Goal: Transaction & Acquisition: Book appointment/travel/reservation

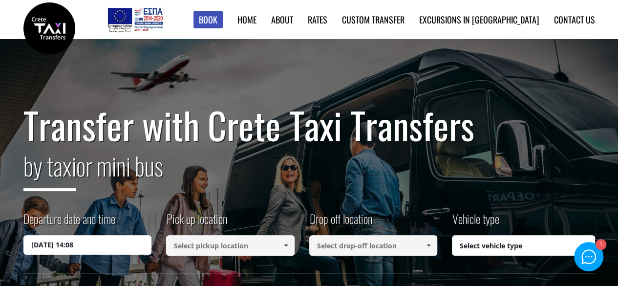
click at [90, 246] on input "[DATE] 14:08" at bounding box center [87, 245] width 128 height 20
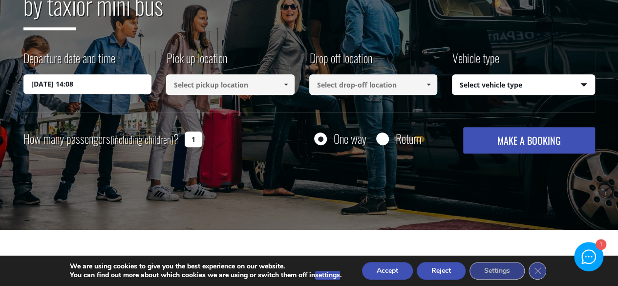
scroll to position [164, 0]
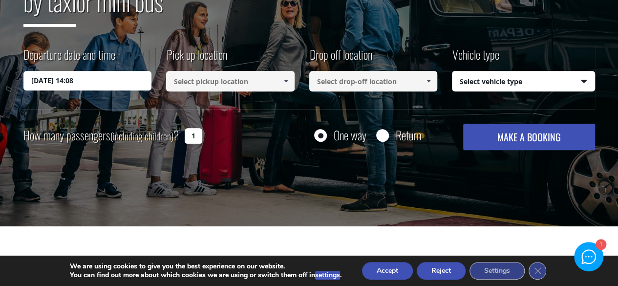
click at [113, 83] on input "[DATE] 14:08" at bounding box center [87, 81] width 128 height 20
click at [82, 68] on label "Departure date and time" at bounding box center [69, 58] width 92 height 25
click at [82, 71] on input "[DATE] 14:08" at bounding box center [87, 81] width 128 height 20
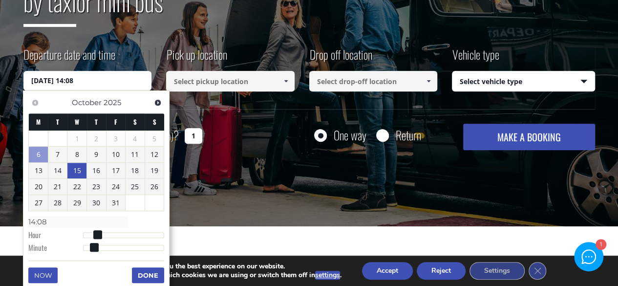
click at [82, 172] on link "15" at bounding box center [76, 171] width 19 height 16
type input "[DATE] 10:00"
type input "10:00"
click at [118, 233] on div at bounding box center [124, 236] width 82 height 6
type input "[DATE] 11:00"
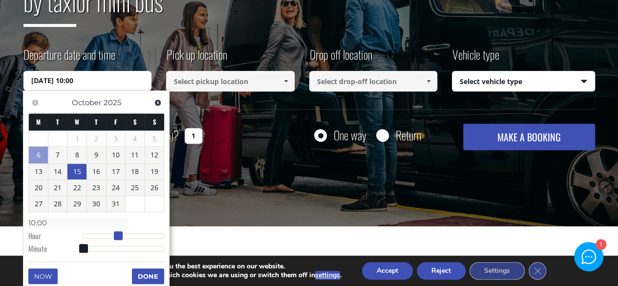
type input "11:00"
type input "[DATE] 12:00"
type input "12:00"
type input "[DATE] 13:00"
type input "13:00"
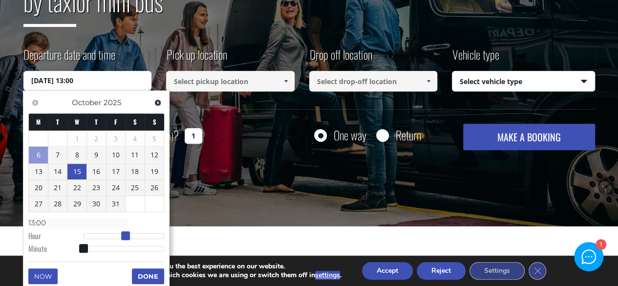
type input "[DATE] 14:00"
type input "14:00"
type input "[DATE] 15:00"
type input "15:00"
type input "[DATE] 16:00"
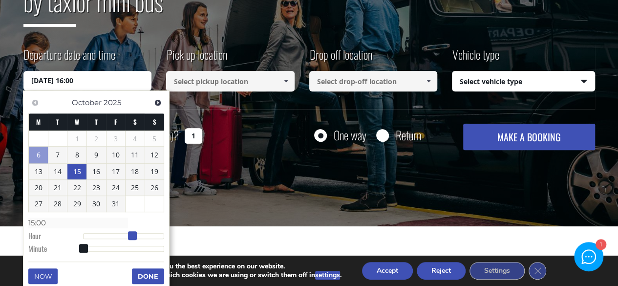
type input "16:00"
type input "[DATE] 17:00"
type input "17:00"
drag, startPoint x: 118, startPoint y: 233, endPoint x: 145, endPoint y: 236, distance: 26.6
click at [145, 236] on span at bounding box center [142, 235] width 9 height 9
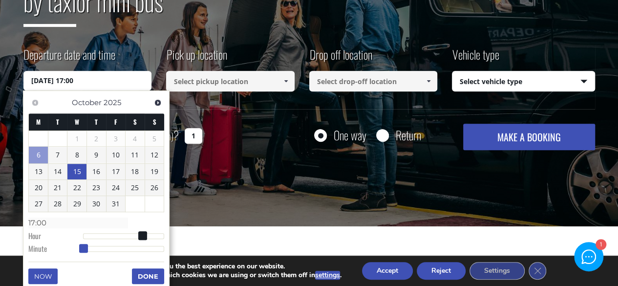
type input "[DATE] 17:02"
type input "17:02"
type input "[DATE] 17:06"
type input "17:06"
type input "[DATE] 17:08"
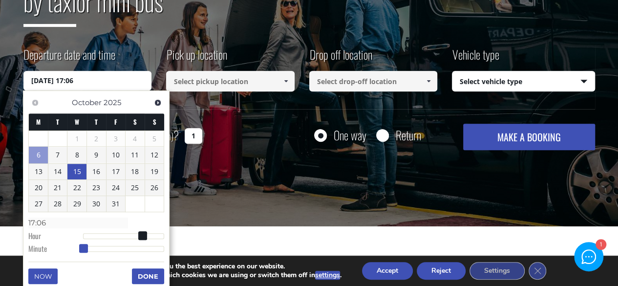
type input "17:08"
type input "[DATE] 17:12"
type input "17:12"
type input "[DATE] 17:15"
type input "17:15"
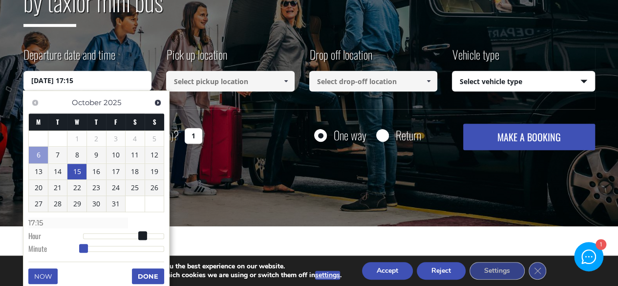
type input "[DATE] 17:19"
type input "17:19"
type input "[DATE] 17:21"
type input "17:21"
type input "[DATE] 17:22"
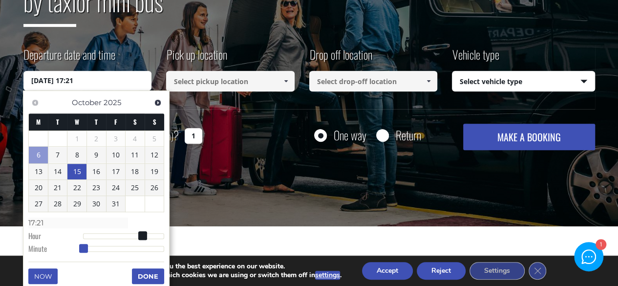
type input "17:22"
type input "[DATE] 17:24"
type input "17:24"
type input "[DATE] 17:25"
type input "17:25"
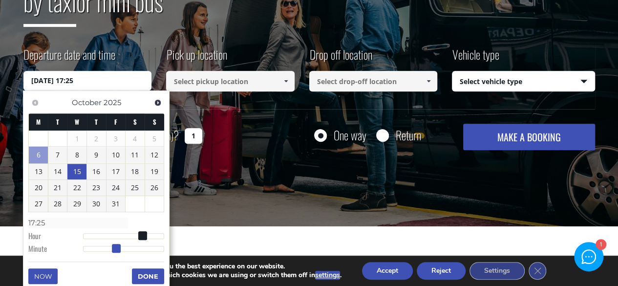
type input "[DATE] 17:28"
type input "17:28"
type input "[DATE] 17:30"
type input "17:30"
type input "[DATE] 17:32"
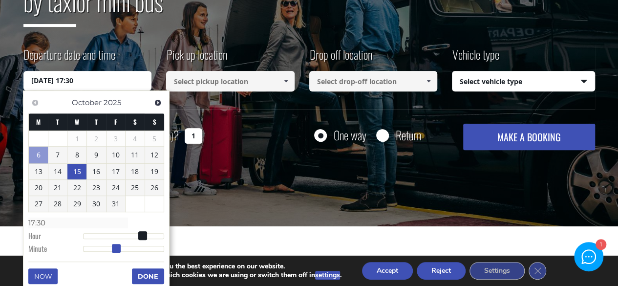
type input "17:32"
type input "[DATE] 17:33"
type input "17:33"
type input "[DATE] 17:34"
type input "17:34"
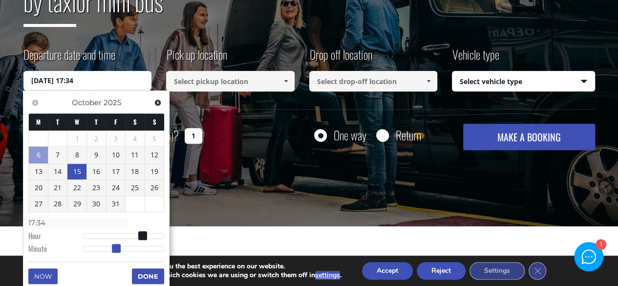
type input "[DATE] 17:35"
type input "17:35"
type input "[DATE] 17:36"
type input "17:36"
type input "[DATE] 17:37"
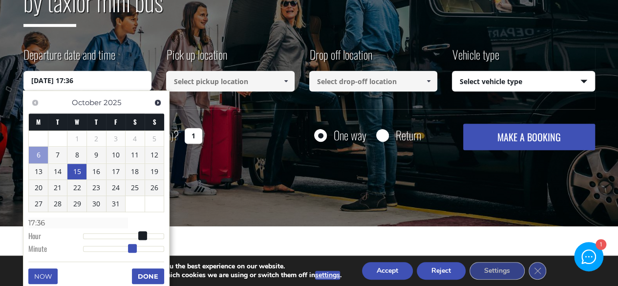
type input "17:37"
type input "[DATE] 17:38"
type input "17:38"
type input "[DATE] 17:39"
type input "17:39"
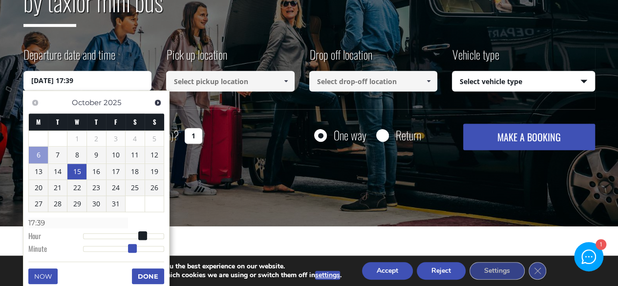
type input "[DATE] 17:40"
type input "17:40"
type input "[DATE] 17:41"
type input "17:41"
type input "[DATE] 17:43"
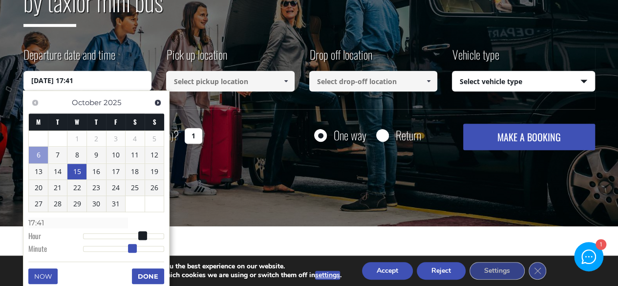
type input "17:43"
type input "[DATE] 17:44"
type input "17:44"
type input "[DATE] 17:45"
type input "17:45"
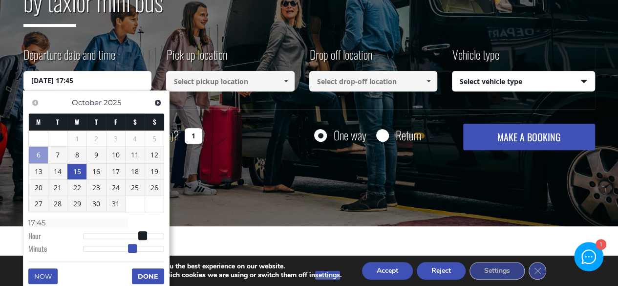
type input "[DATE] 17:46"
type input "17:46"
type input "[DATE] 17:47"
type input "17:47"
type input "[DATE] 17:48"
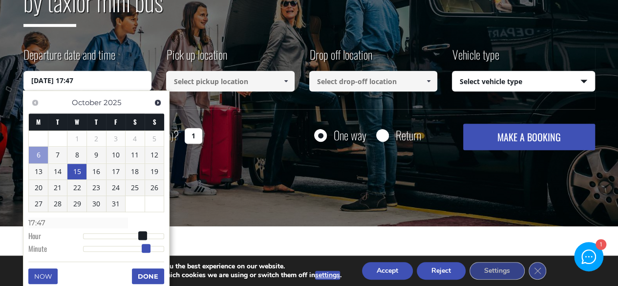
type input "17:48"
type input "[DATE] 17:49"
type input "17:49"
type input "[DATE] 17:50"
type input "17:50"
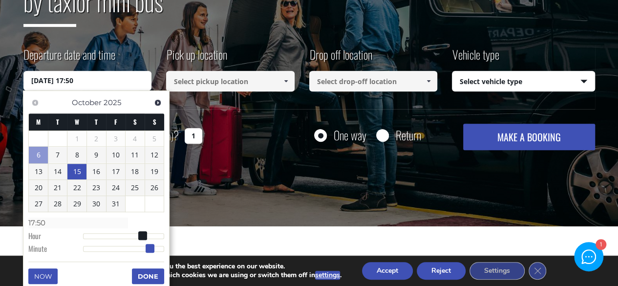
type input "[DATE] 17:51"
type input "17:51"
type input "[DATE] 17:52"
type input "17:52"
type input "[DATE] 17:54"
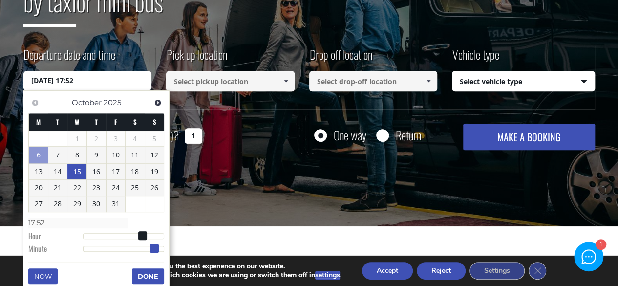
type input "17:54"
type input "[DATE] 17:55"
type input "17:55"
drag, startPoint x: 81, startPoint y: 248, endPoint x: 156, endPoint y: 252, distance: 75.3
click at [156, 252] on dl "Time 17:55 Hour Minute Second Millisecond Microsecond Time Zone -1200 -1100 -10…" at bounding box center [96, 235] width 136 height 42
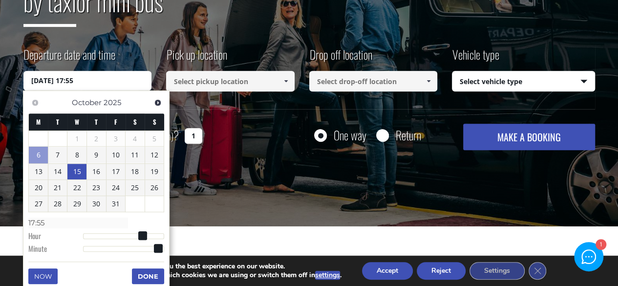
click at [153, 278] on button "Done" at bounding box center [148, 276] width 32 height 16
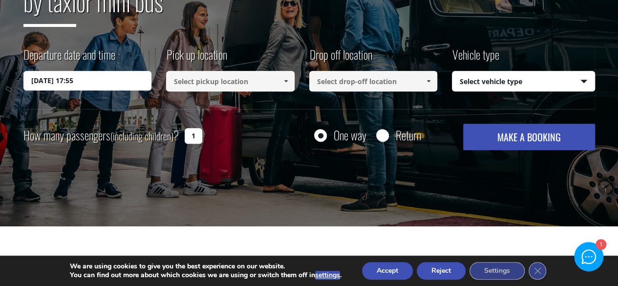
click at [253, 87] on input at bounding box center [230, 81] width 128 height 21
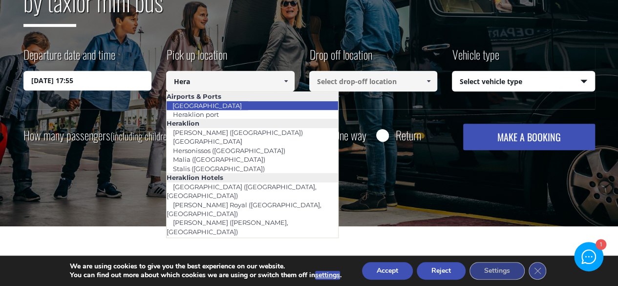
click at [226, 106] on link "[GEOGRAPHIC_DATA]" at bounding box center [207, 106] width 82 height 14
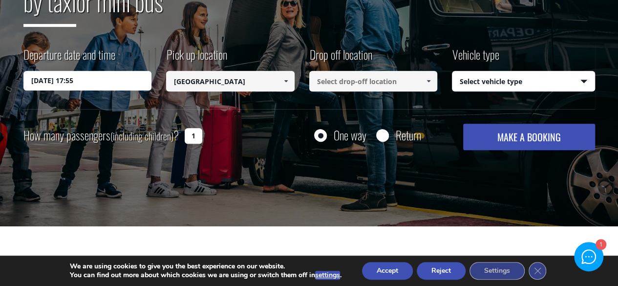
type input "[GEOGRAPHIC_DATA]"
click at [388, 84] on input at bounding box center [373, 81] width 128 height 21
click at [428, 81] on span at bounding box center [428, 81] width 8 height 8
type input "g"
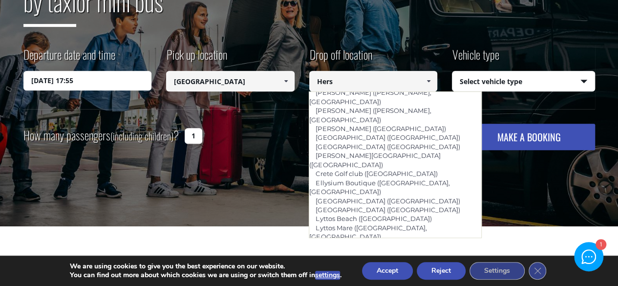
scroll to position [124, 0]
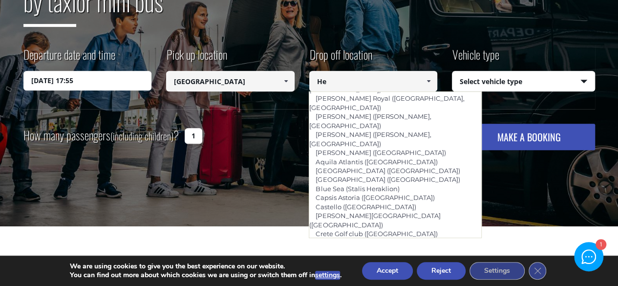
type input "H"
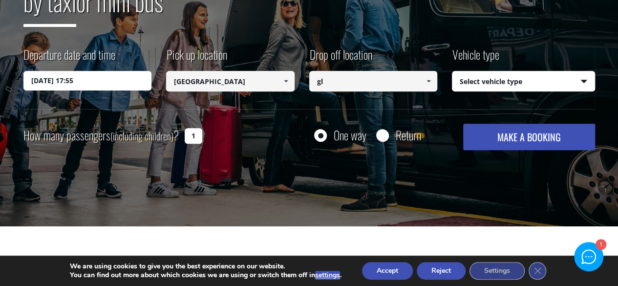
type input "g"
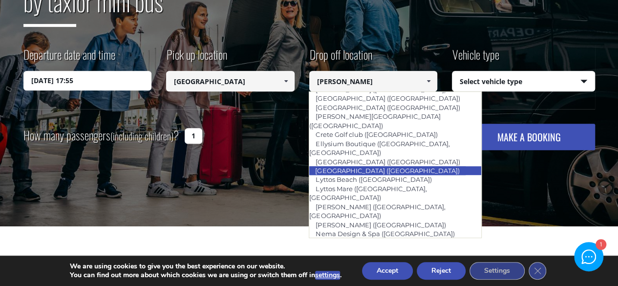
click at [399, 164] on link "[GEOGRAPHIC_DATA] ([GEOGRAPHIC_DATA])" at bounding box center [387, 171] width 157 height 14
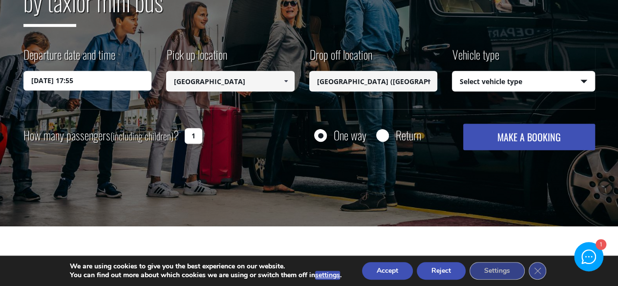
type input "[GEOGRAPHIC_DATA] ([GEOGRAPHIC_DATA])"
click at [490, 82] on select "Select vehicle type Taxi (4 passengers) Mercedes E Class Mini Van (7 passengers…" at bounding box center [523, 81] width 142 height 21
select select "540"
click at [452, 71] on select "Select vehicle type Taxi (4 passengers) Mercedes E Class Mini Van (7 passengers…" at bounding box center [523, 81] width 142 height 21
click at [518, 137] on button "MAKE A BOOKING" at bounding box center [528, 137] width 131 height 26
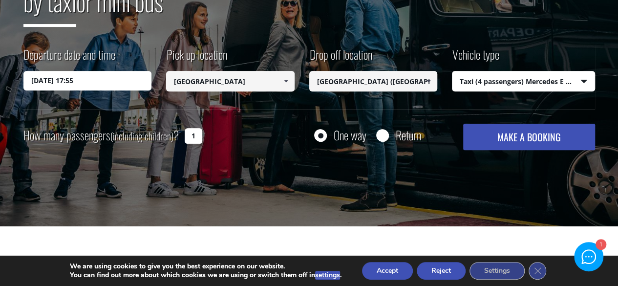
click at [192, 137] on input "1" at bounding box center [194, 136] width 18 height 16
click at [193, 136] on input "1" at bounding box center [194, 136] width 18 height 16
type input "3"
click at [300, 185] on div "Transfer with Crete Taxi Transfers by taxi or mini bus Departure date and time …" at bounding box center [309, 51] width 618 height 352
click at [395, 132] on div "Return" at bounding box center [398, 135] width 45 height 12
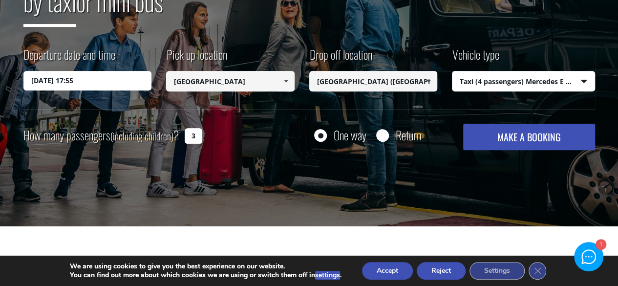
click at [381, 133] on input "Return" at bounding box center [382, 136] width 12 height 12
radio input "true"
type input "[GEOGRAPHIC_DATA] ([GEOGRAPHIC_DATA])"
type input "[GEOGRAPHIC_DATA]"
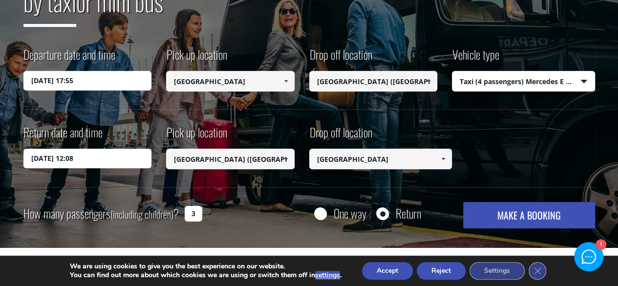
click at [503, 214] on button "MAKE A BOOKING" at bounding box center [528, 215] width 131 height 26
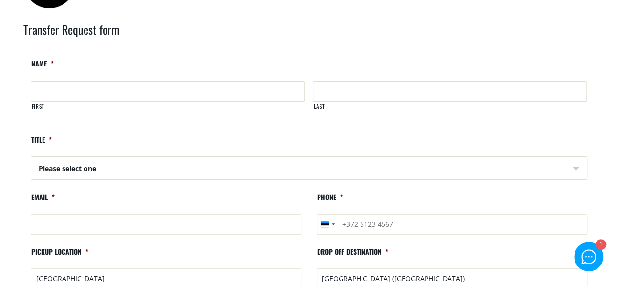
scroll to position [49, 0]
